Goal: Find specific page/section: Find specific page/section

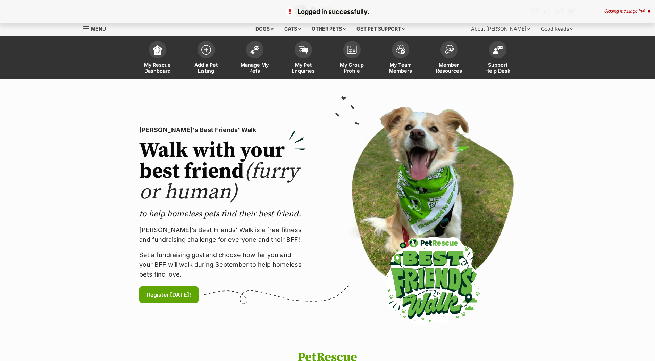
click at [249, 64] on span "Manage My Pets" at bounding box center [254, 68] width 31 height 12
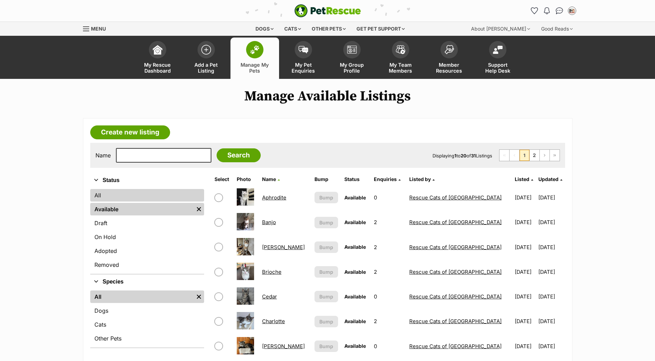
click at [122, 199] on link "All" at bounding box center [147, 195] width 114 height 13
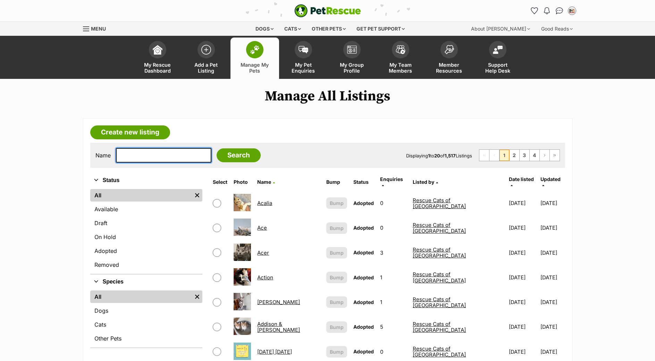
click at [153, 160] on input "text" at bounding box center [163, 155] width 95 height 15
type input "MJ"
click at [234, 162] on input "Search" at bounding box center [239, 155] width 44 height 14
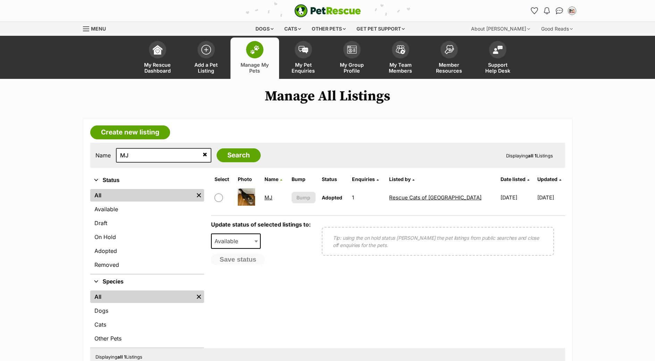
click at [253, 205] on img at bounding box center [246, 196] width 17 height 17
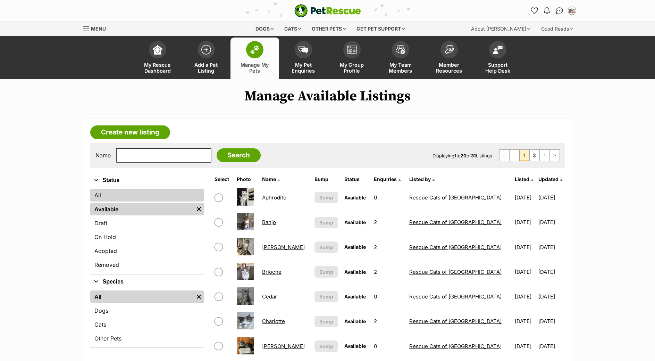
click at [128, 200] on link "All" at bounding box center [147, 195] width 114 height 13
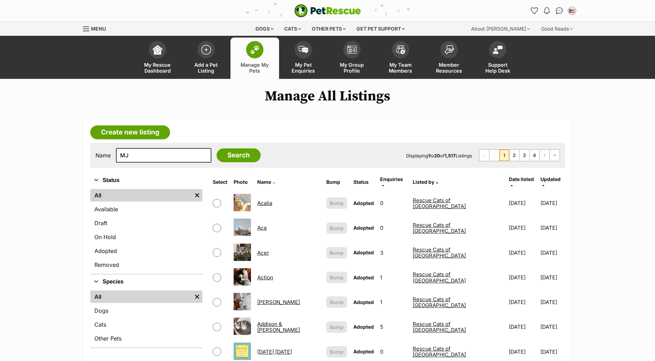
type input "MJ"
click at [217, 148] on input "Search" at bounding box center [239, 155] width 44 height 14
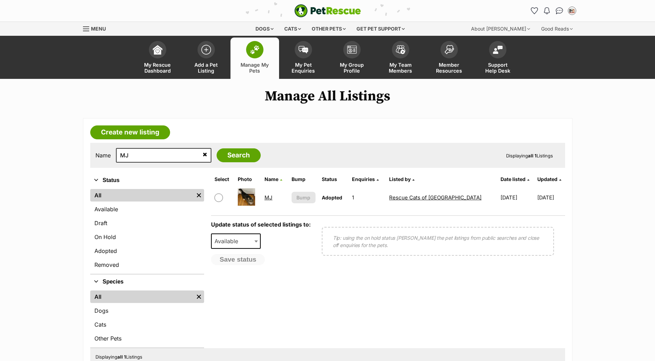
click at [271, 201] on link "MJ" at bounding box center [269, 197] width 8 height 7
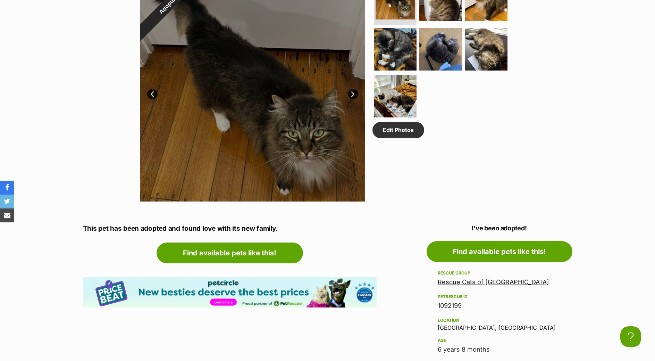
scroll to position [283, 0]
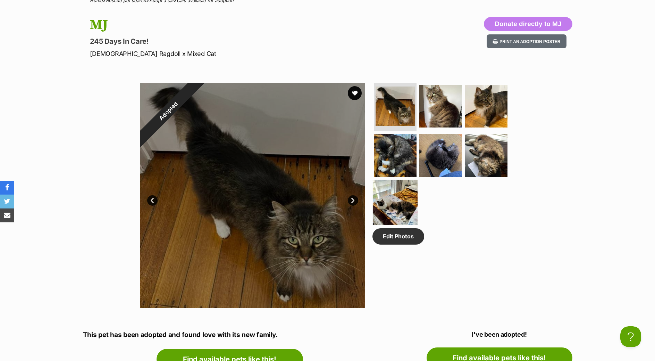
click at [392, 209] on img at bounding box center [395, 202] width 45 height 45
